Goal: Task Accomplishment & Management: Use online tool/utility

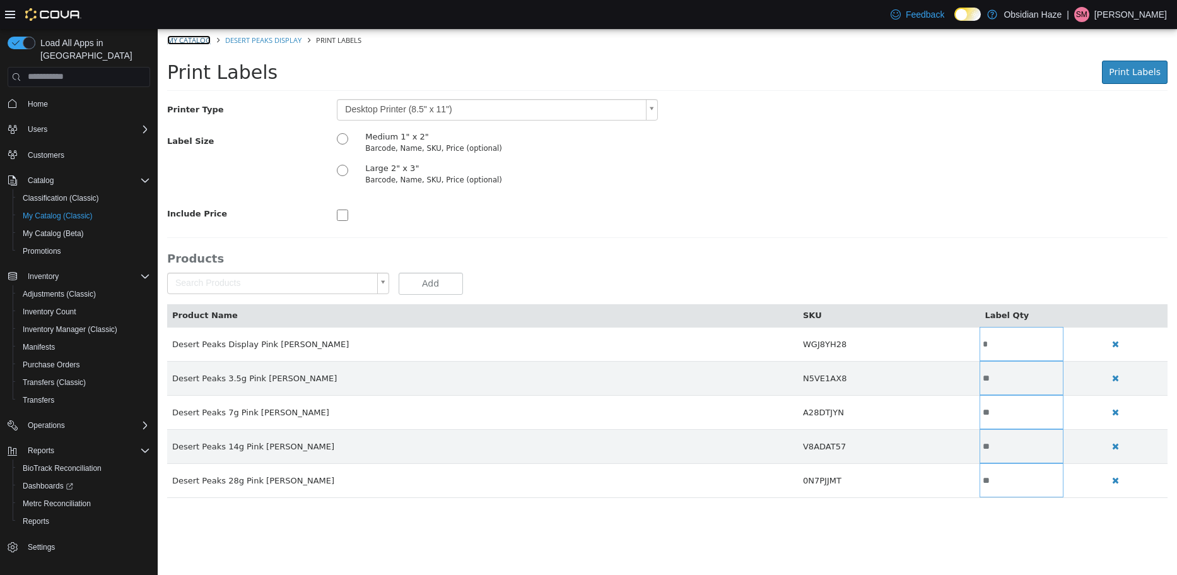
click at [196, 35] on link "My Catalog" at bounding box center [189, 39] width 44 height 9
select select "**********"
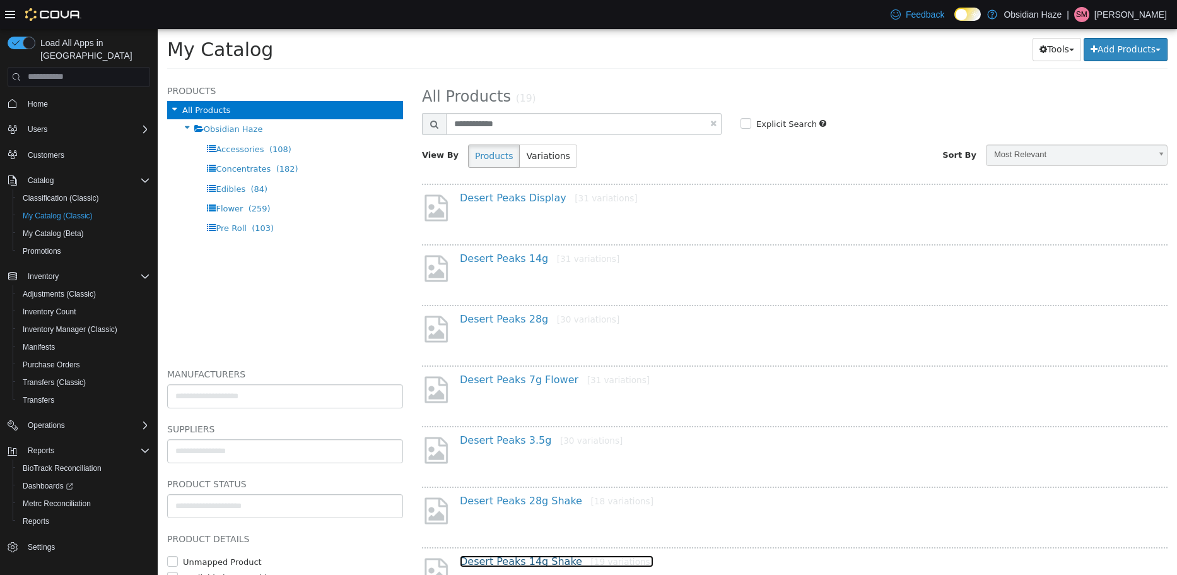
click at [534, 558] on link "Desert Peaks 14g Shake [19 variations]" at bounding box center [557, 561] width 194 height 12
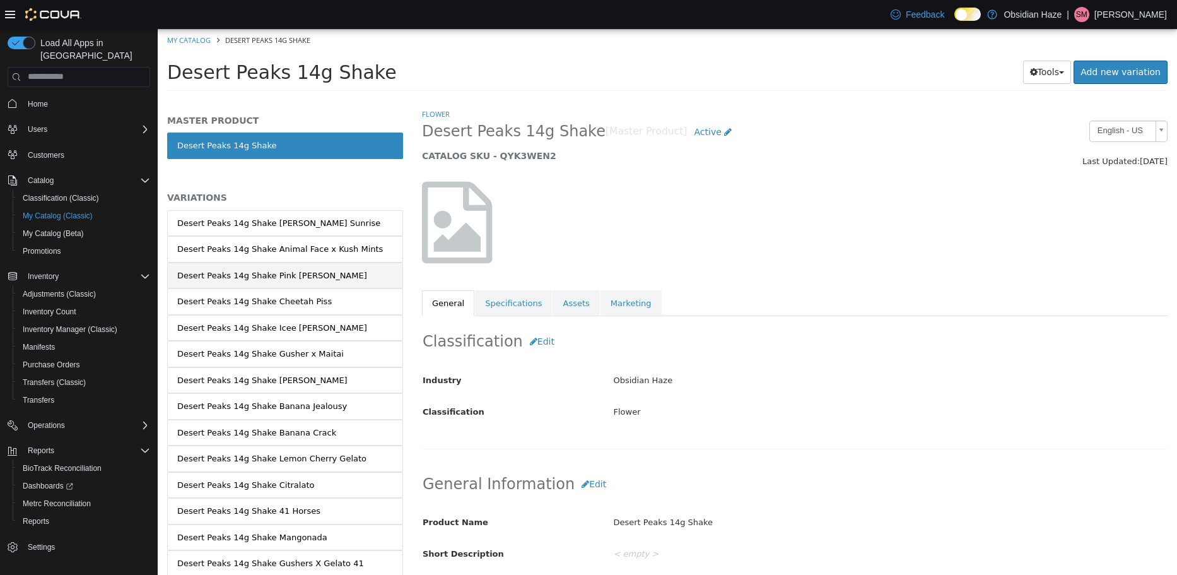
click at [310, 271] on link "Desert Peaks 14g Shake Pink [PERSON_NAME]" at bounding box center [285, 275] width 236 height 27
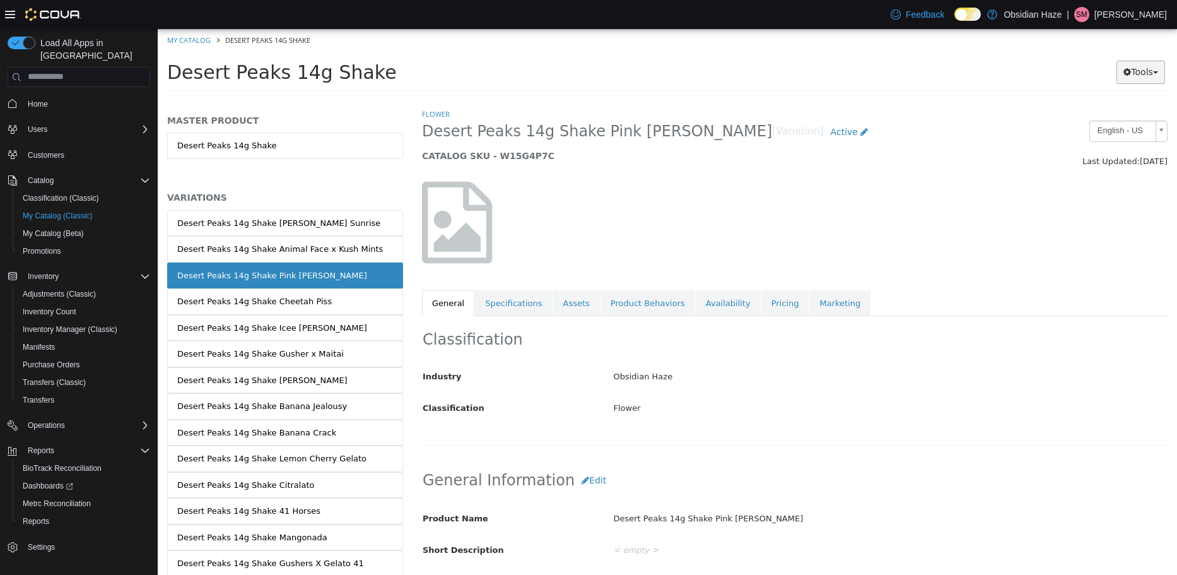
click at [1134, 62] on button "Tools" at bounding box center [1141, 71] width 49 height 23
click at [1130, 110] on link "Print Labels" at bounding box center [1115, 113] width 100 height 17
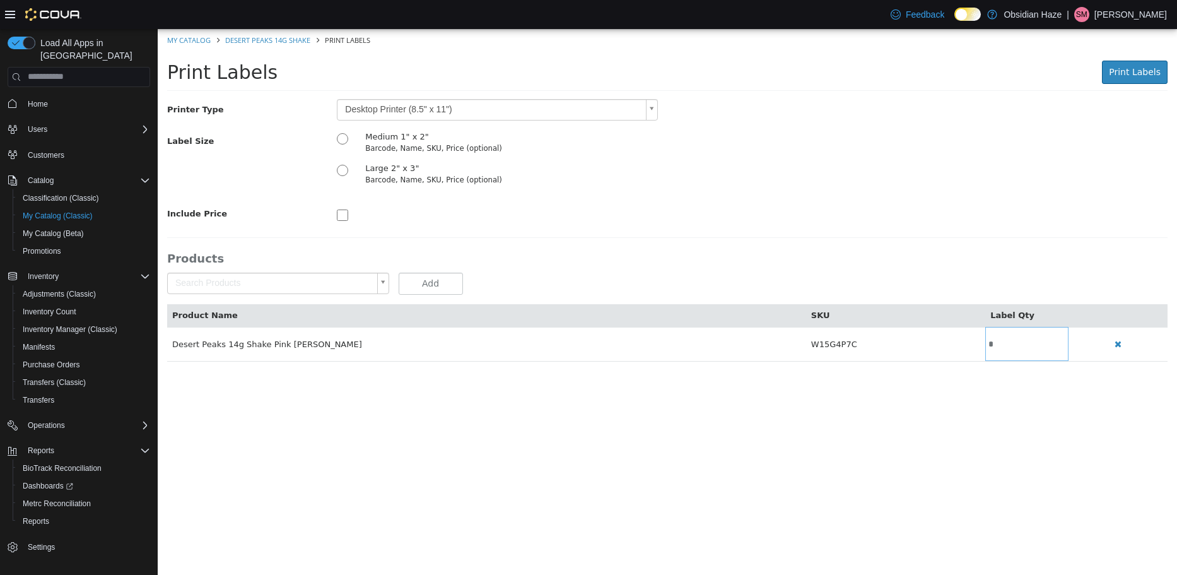
click at [305, 286] on body "Saving Bulk Changes... × Error retrieving label data: An unexpected error has o…" at bounding box center [668, 201] width 1020 height 346
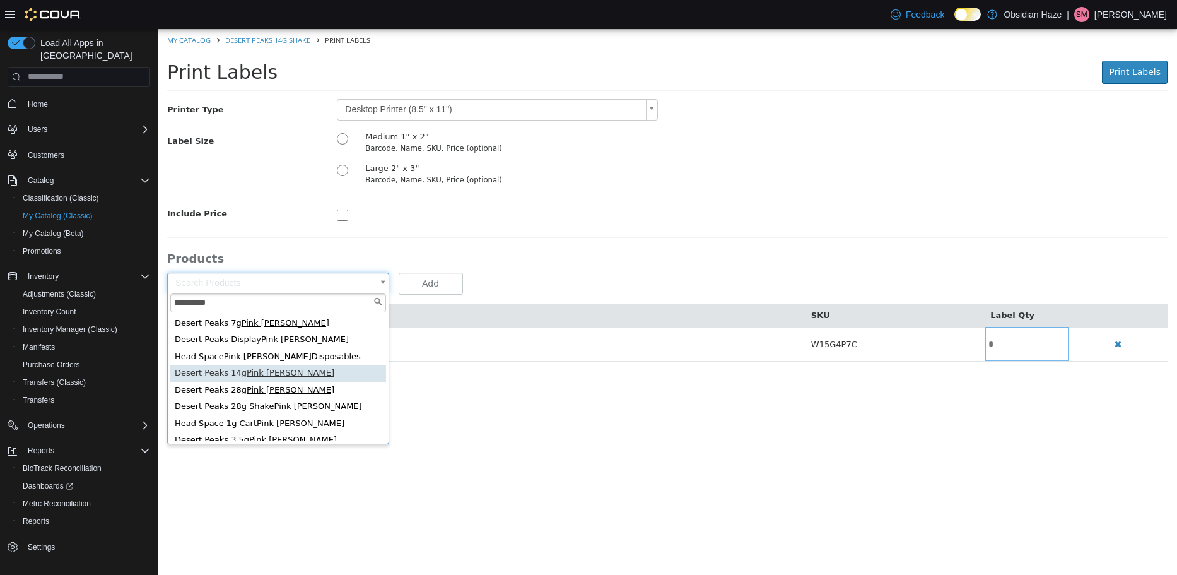
scroll to position [63, 0]
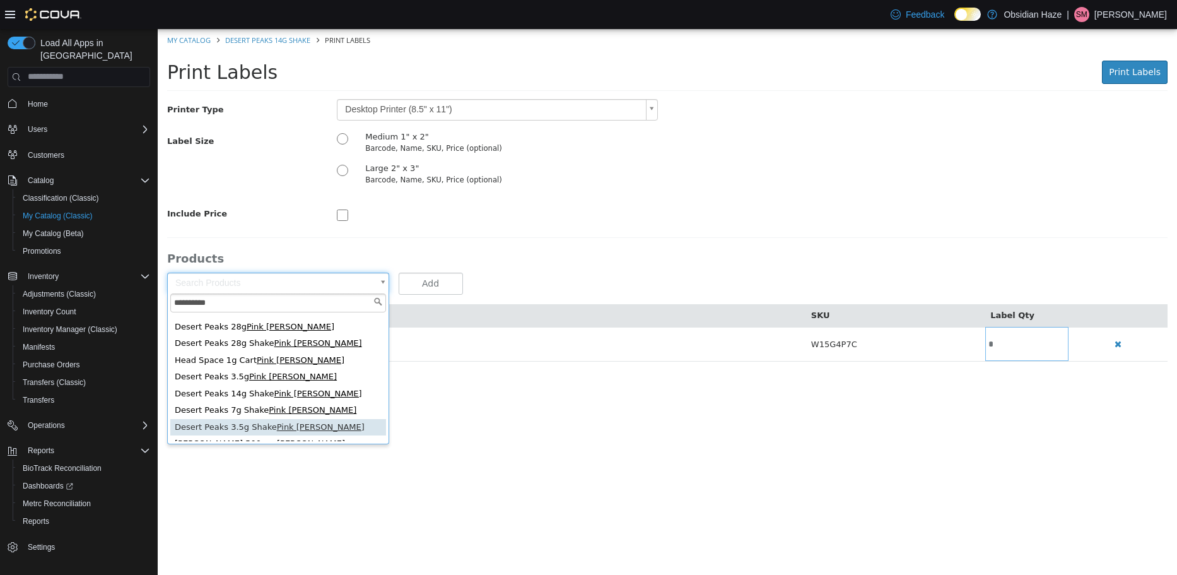
type input "**********"
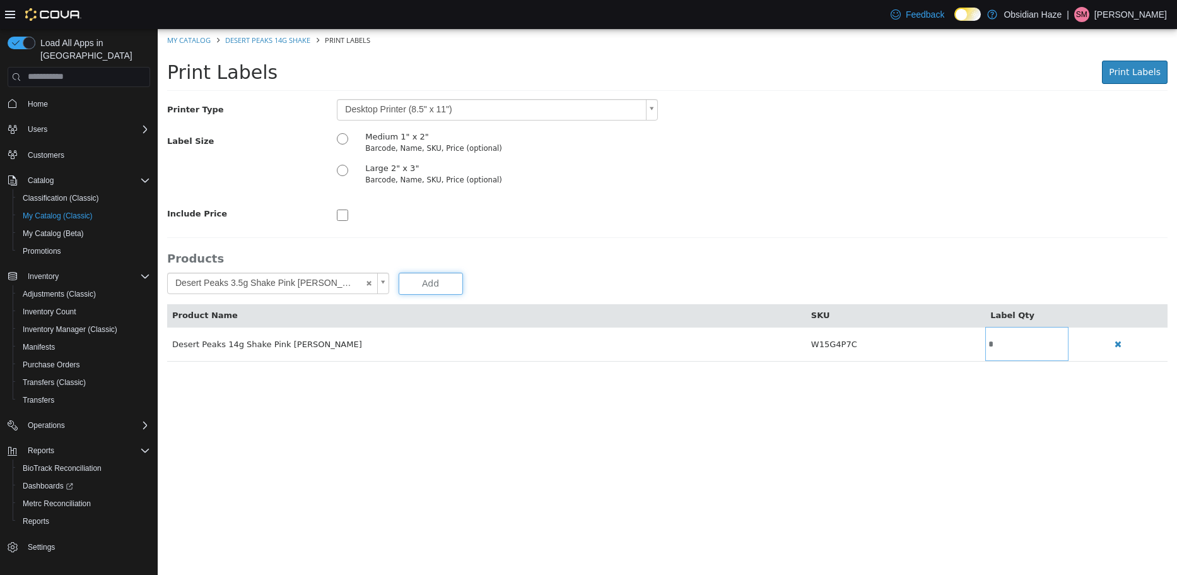
click at [431, 291] on button "Add" at bounding box center [431, 283] width 64 height 22
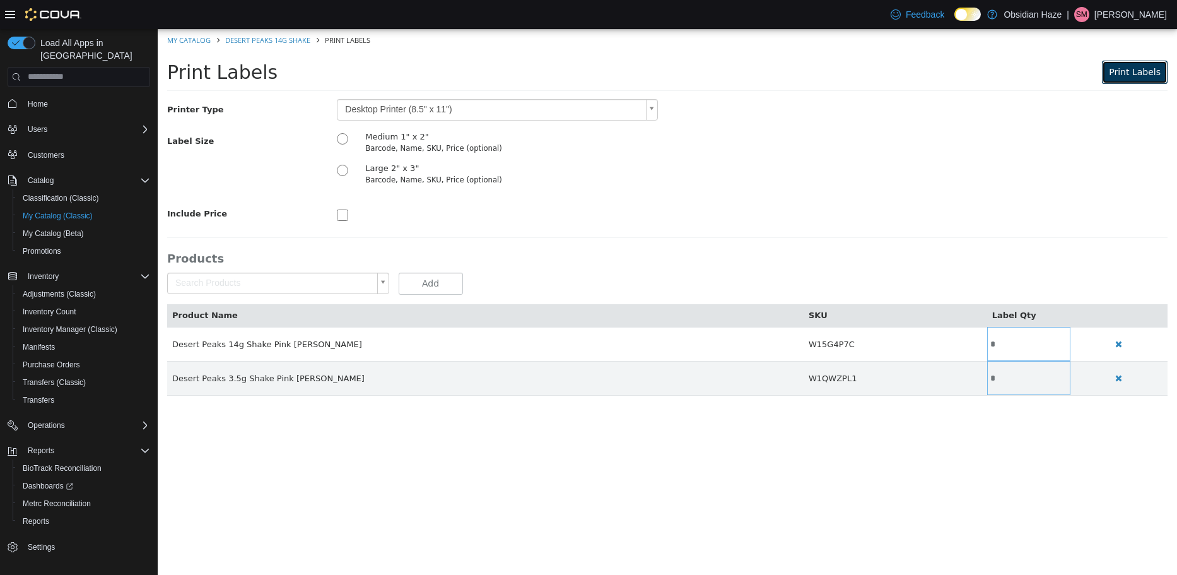
click at [1123, 68] on span "Print Labels" at bounding box center [1135, 71] width 52 height 10
